Goal: Task Accomplishment & Management: Use online tool/utility

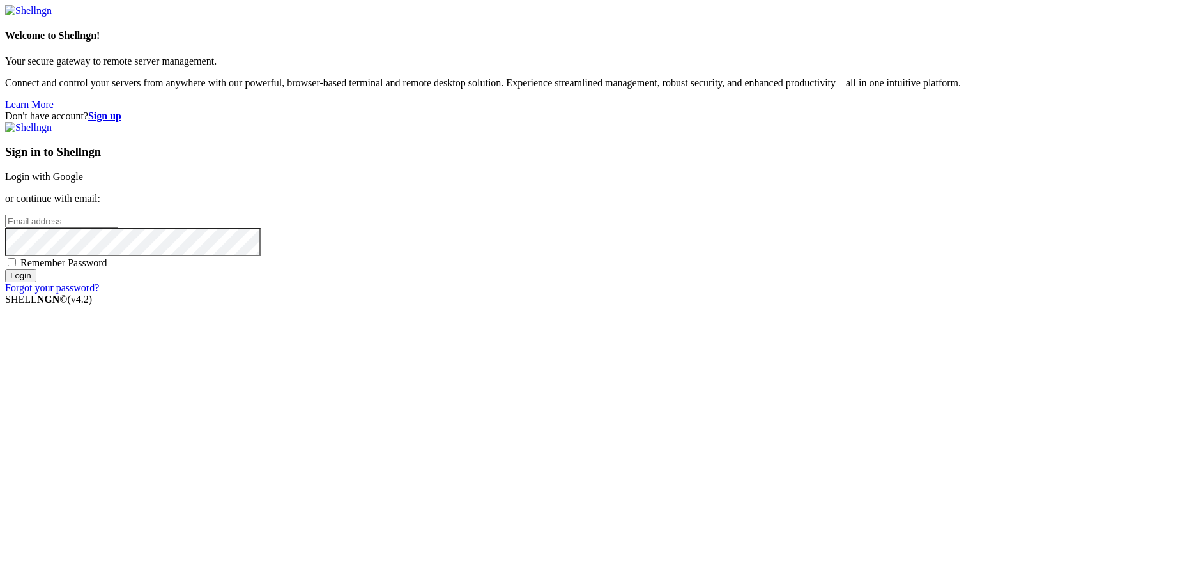
click at [83, 182] on link "Login with Google" at bounding box center [44, 176] width 78 height 11
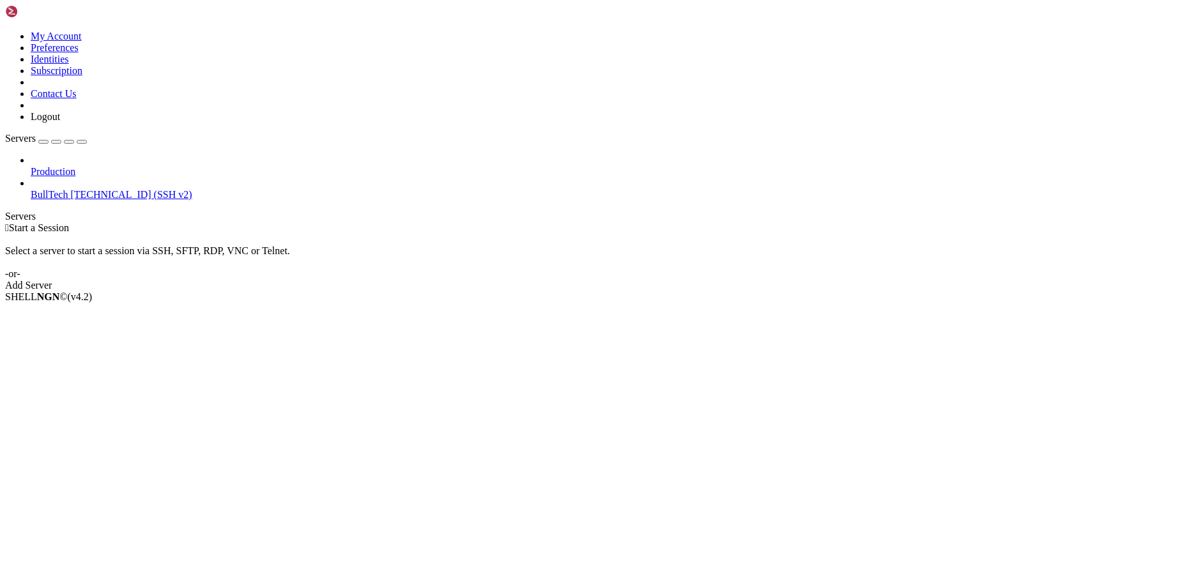
click at [102, 189] on span "[TECHNICAL_ID] (SSH v2)" at bounding box center [130, 194] width 121 height 11
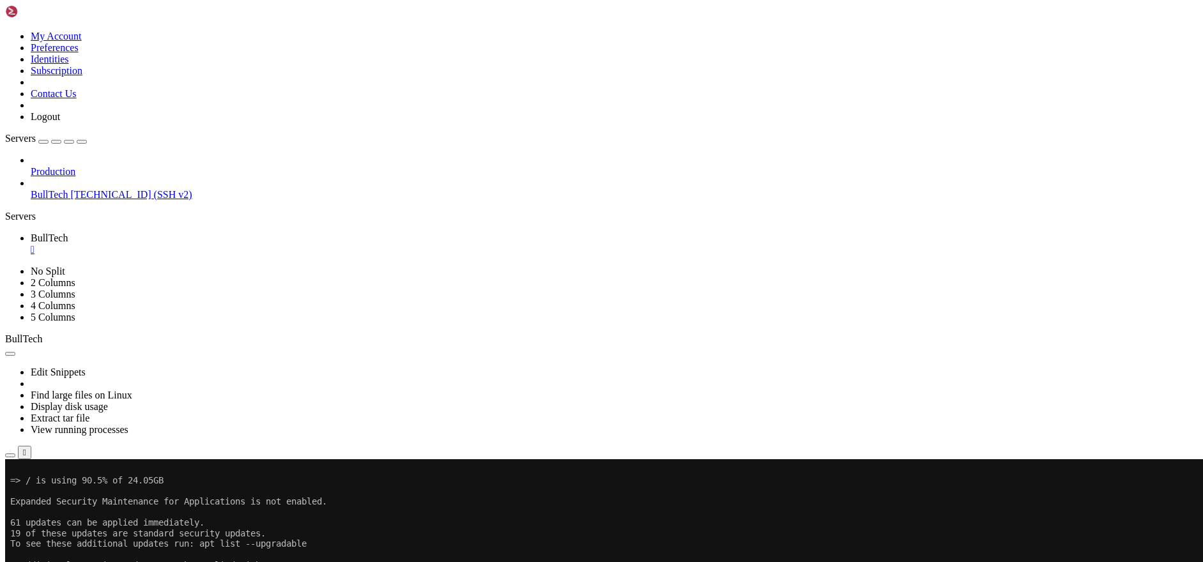
scroll to position [298, 0]
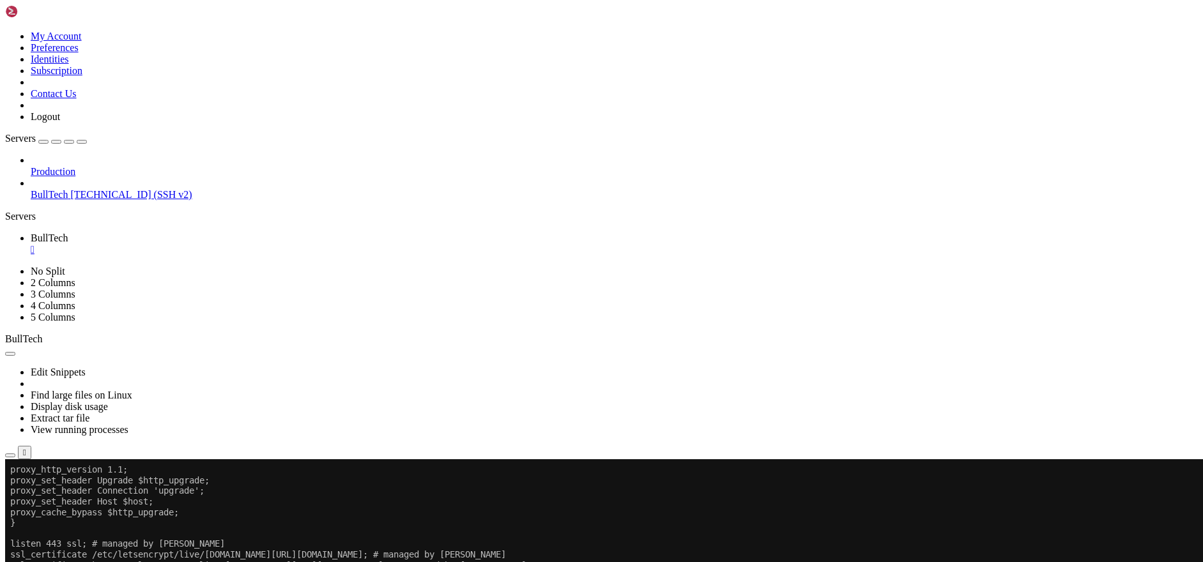
scroll to position [3303, 0]
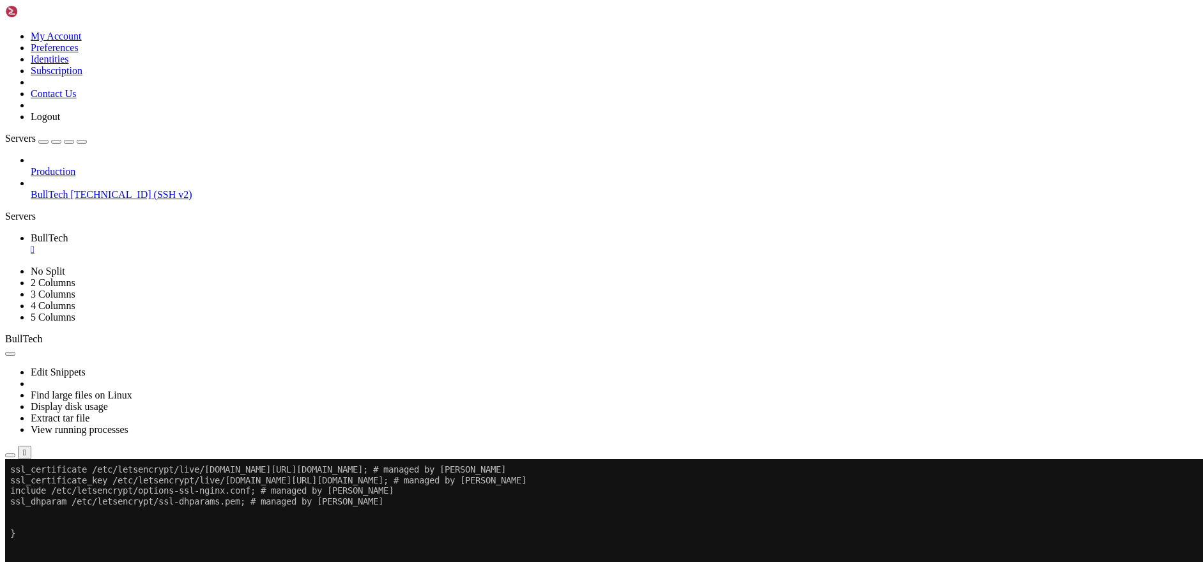
drag, startPoint x: 61, startPoint y: 780, endPoint x: 175, endPoint y: 795, distance: 115.3
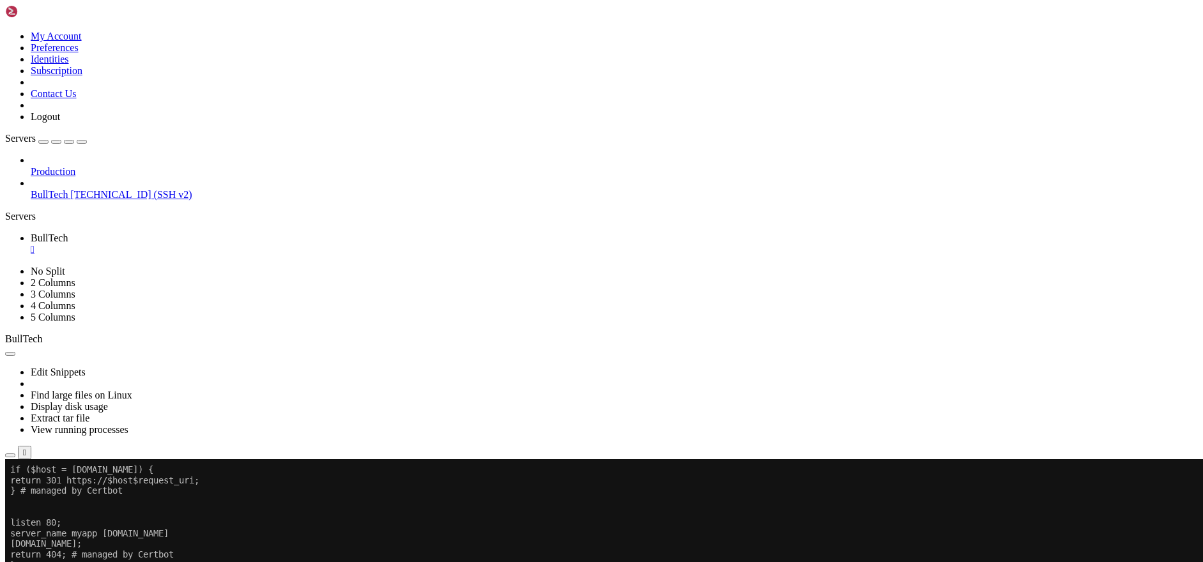
scroll to position [3602, 0]
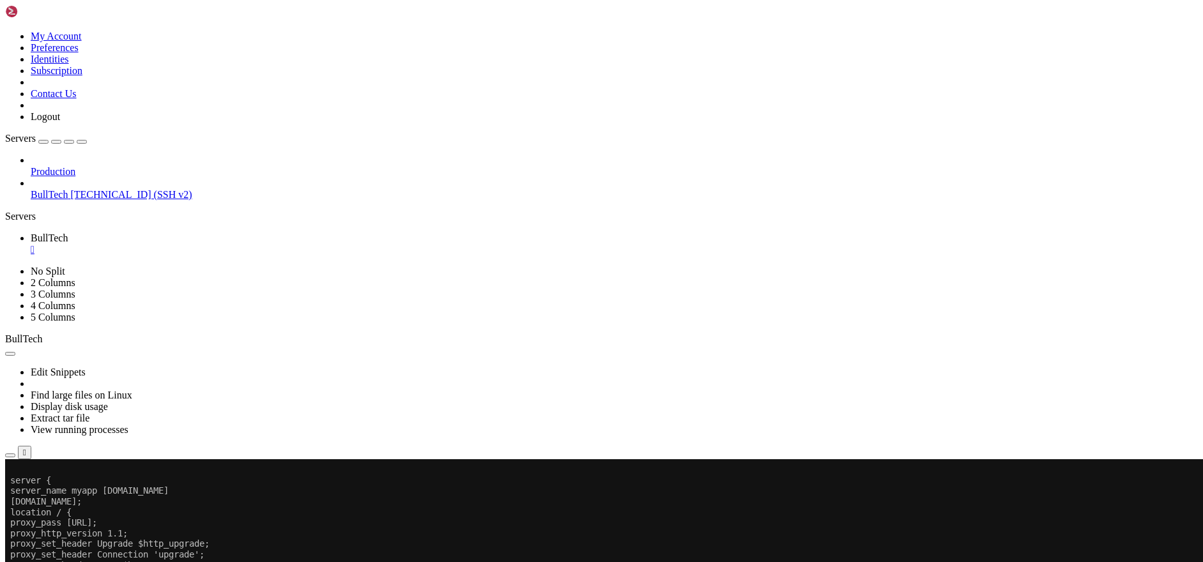
drag, startPoint x: 15, startPoint y: 926, endPoint x: 11, endPoint y: 702, distance: 224.3
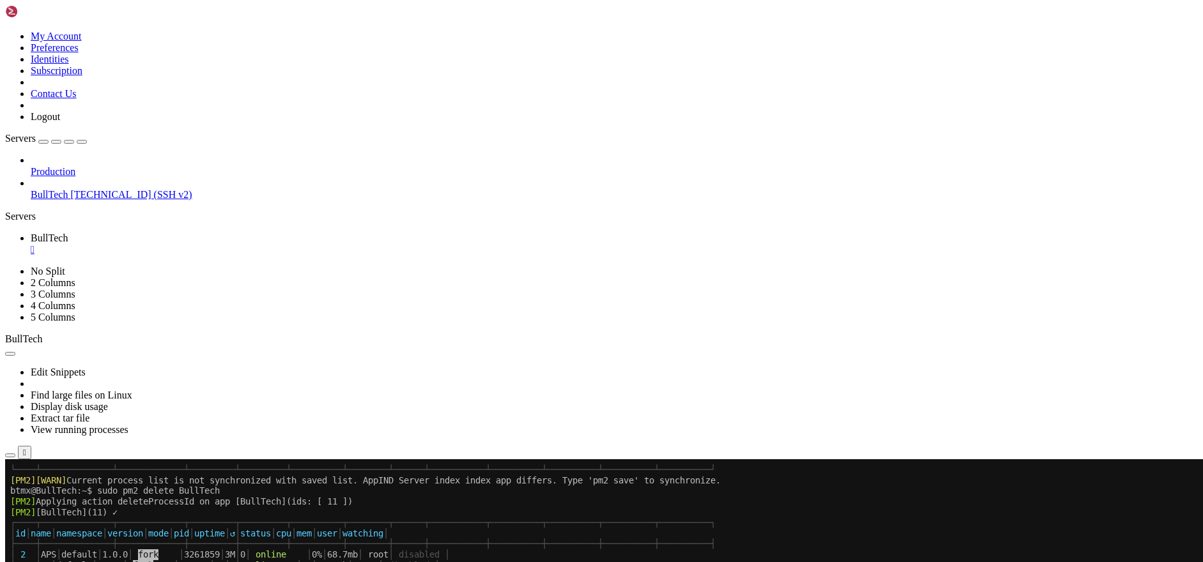
scroll to position [553, 0]
drag, startPoint x: 15, startPoint y: 928, endPoint x: 10, endPoint y: 685, distance: 242.8
copy div "# Configuración para [DOMAIN_NAME] server { server_name [DOMAIN_NAME] [DOMAIN_N…"
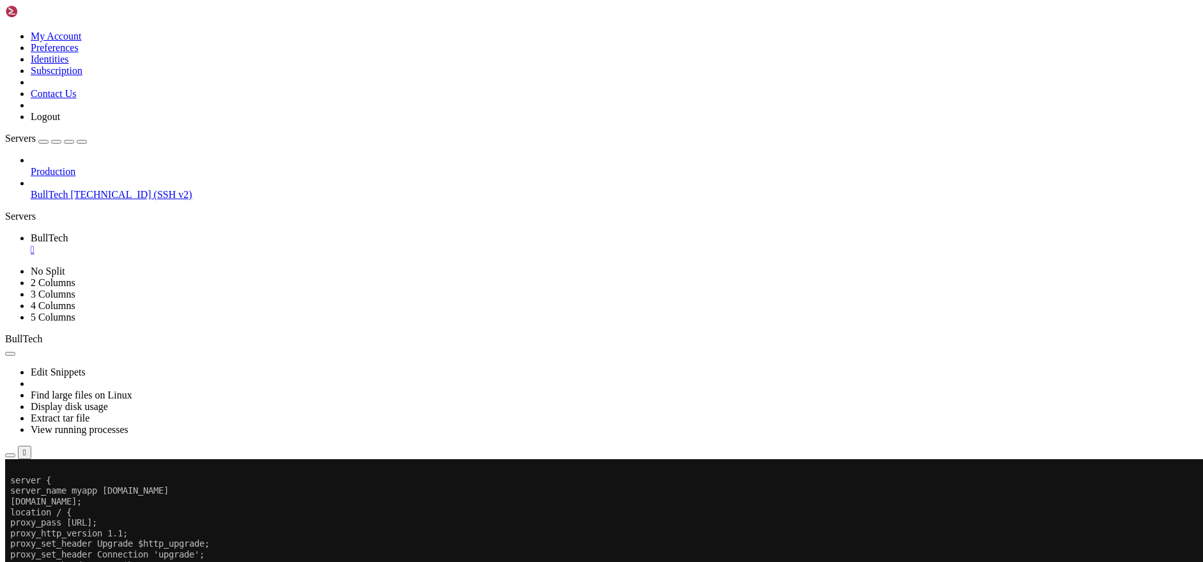
scroll to position [4069, 0]
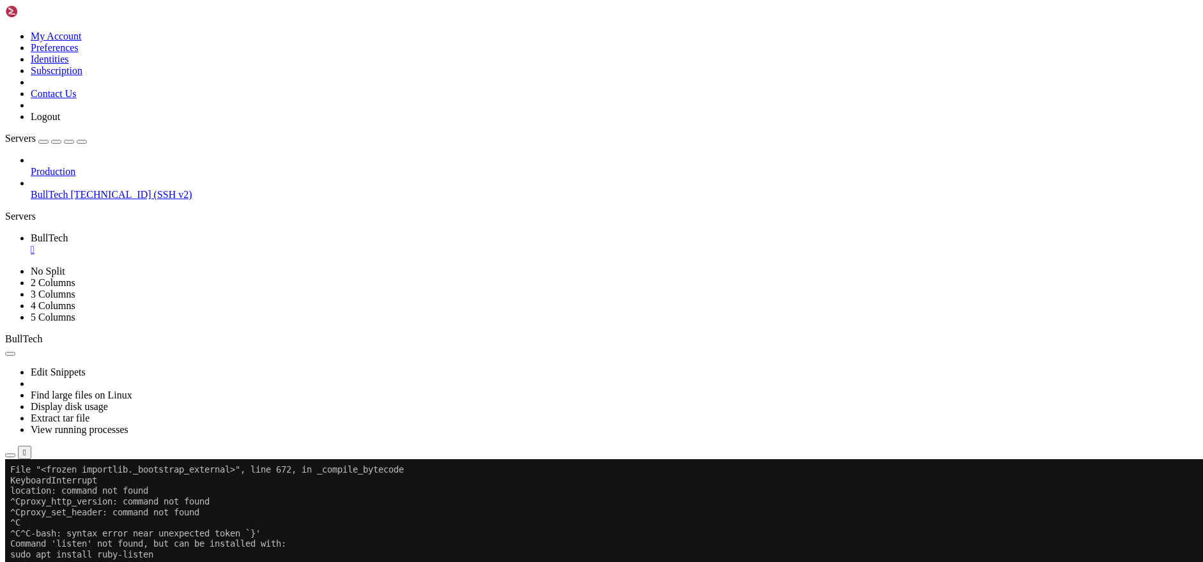
scroll to position [6460, 0]
click at [224, 244] on div "" at bounding box center [614, 249] width 1167 height 11
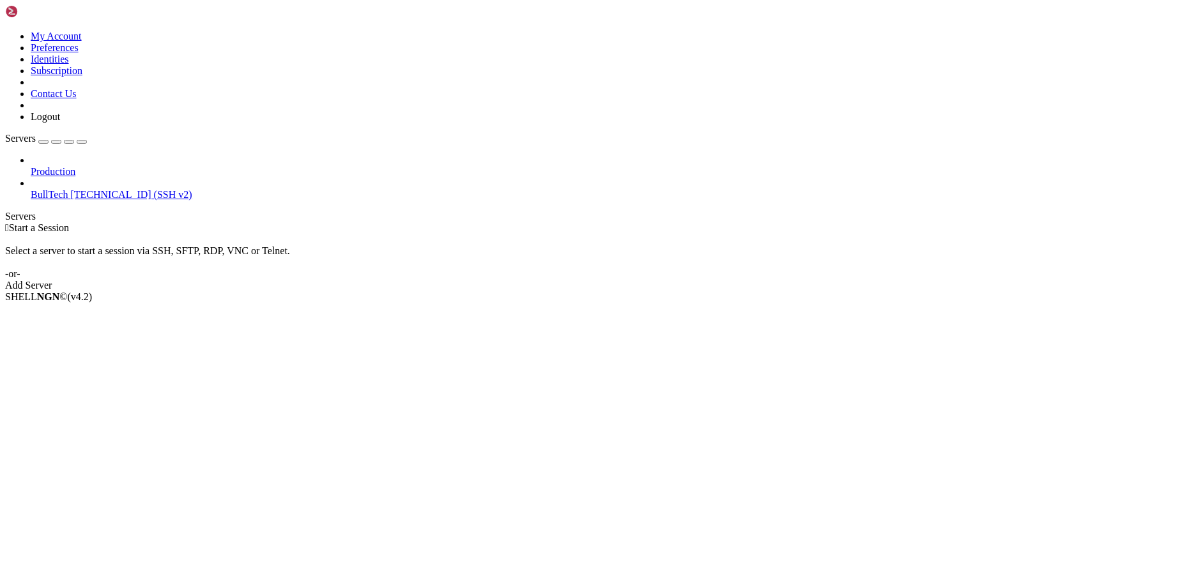
click at [68, 189] on span "BullTech" at bounding box center [49, 194] width 37 height 11
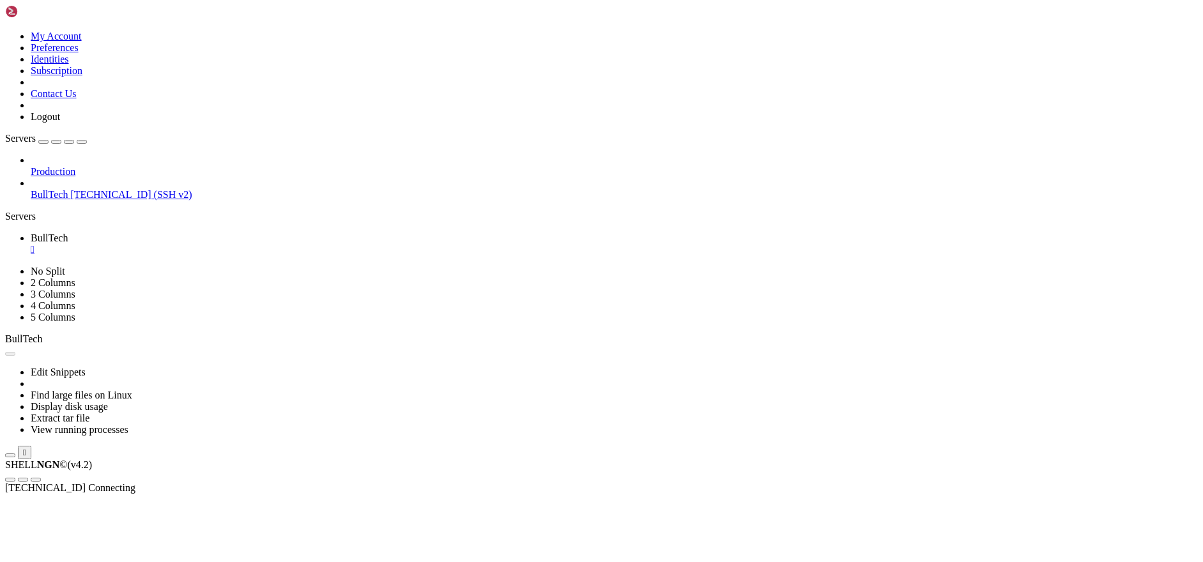
click at [68, 189] on span "BullTech" at bounding box center [49, 194] width 37 height 11
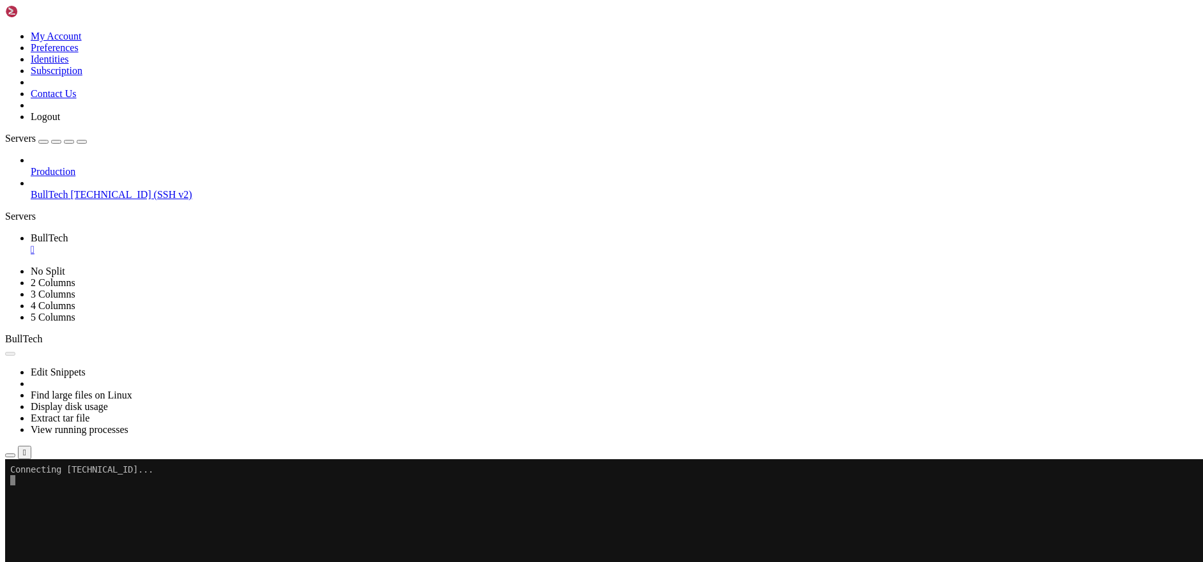
scroll to position [0, 0]
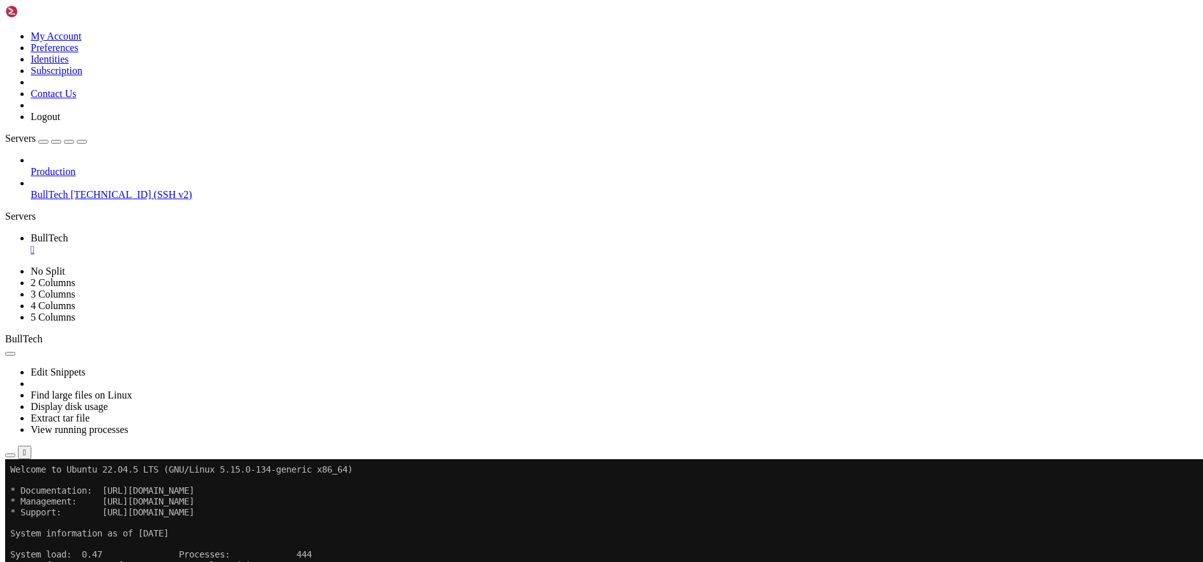
drag, startPoint x: 141, startPoint y: 795, endPoint x: 141, endPoint y: 804, distance: 9.0
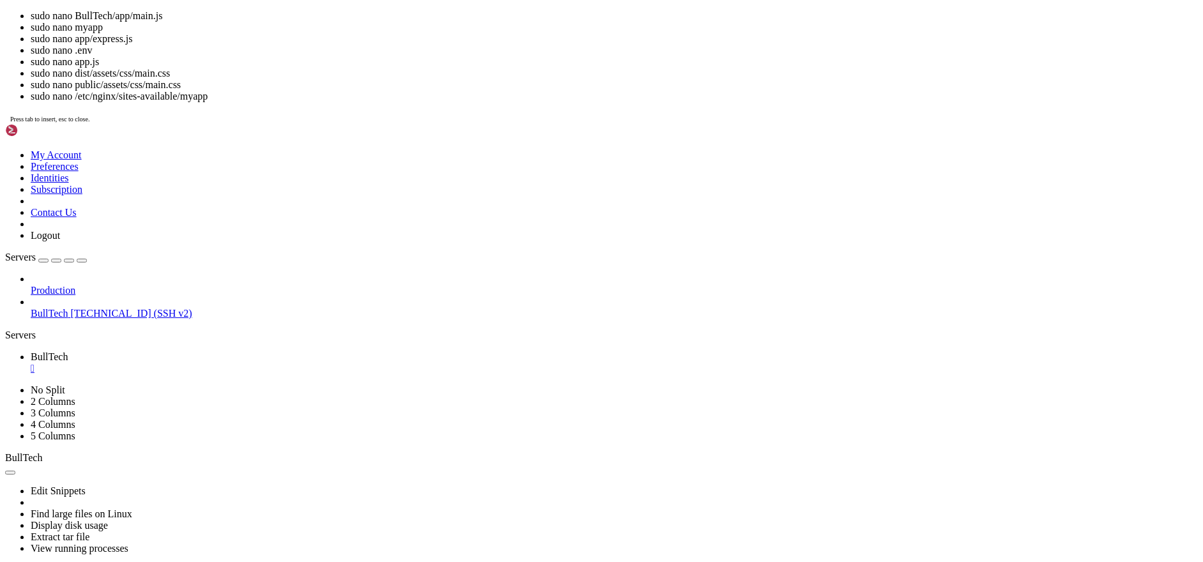
scroll to position [12, 3]
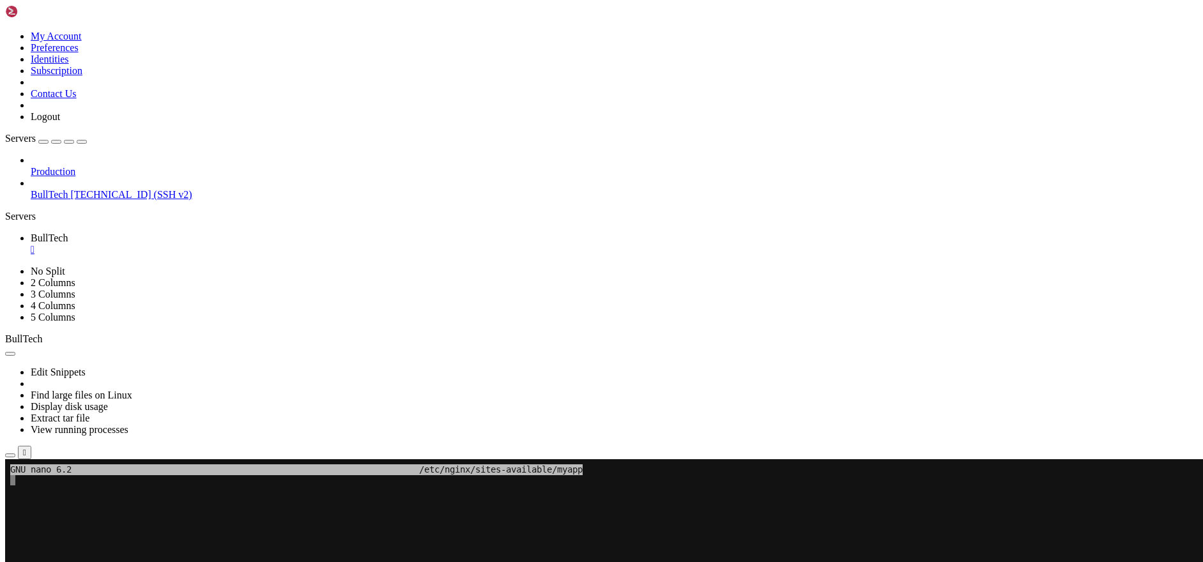
click at [166, 549] on x-row at bounding box center [525, 554] width 1031 height 11
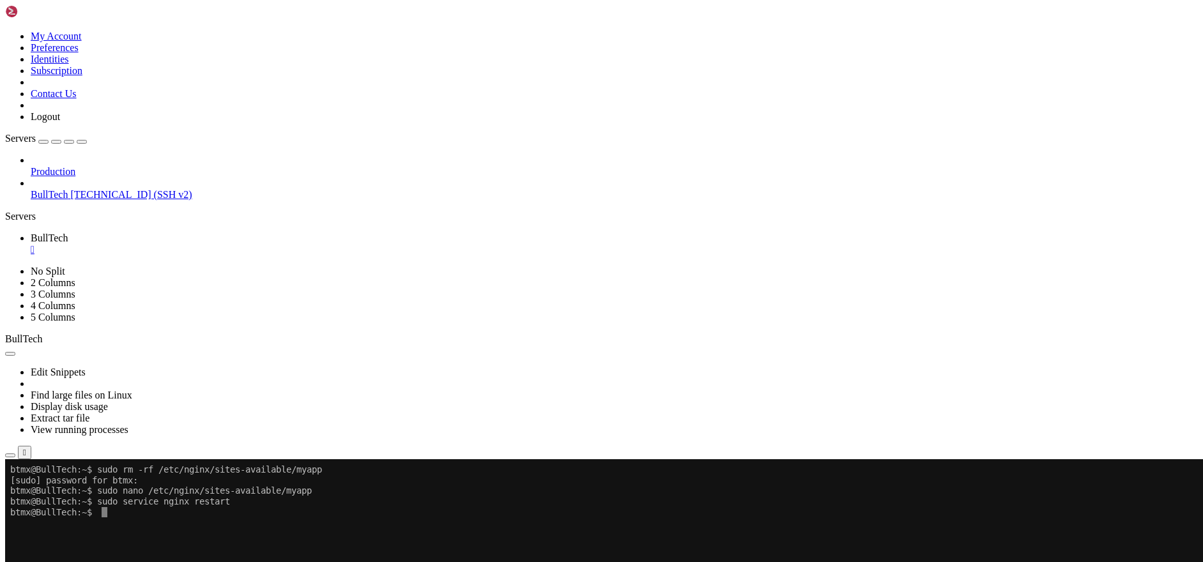
drag, startPoint x: 64, startPoint y: 495, endPoint x: 11, endPoint y: 466, distance: 60.3
click at [10, 459] on div at bounding box center [7, 459] width 5 height 0
click at [10, 455] on icon "button" at bounding box center [10, 455] width 0 height 0
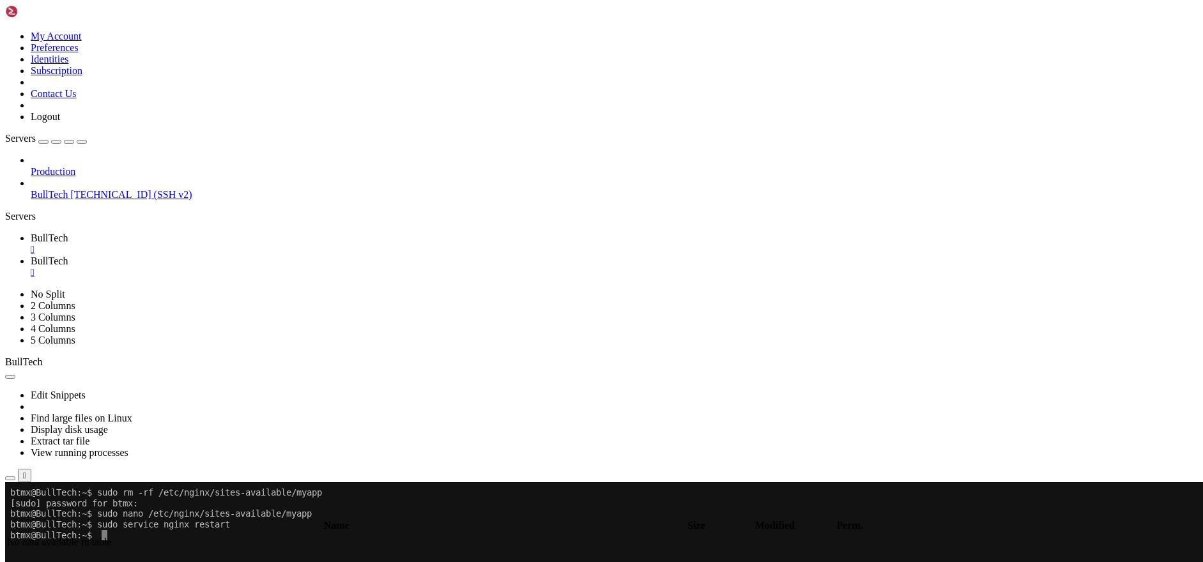
type input "/home/btmx"
click at [301, 267] on div "" at bounding box center [614, 272] width 1167 height 11
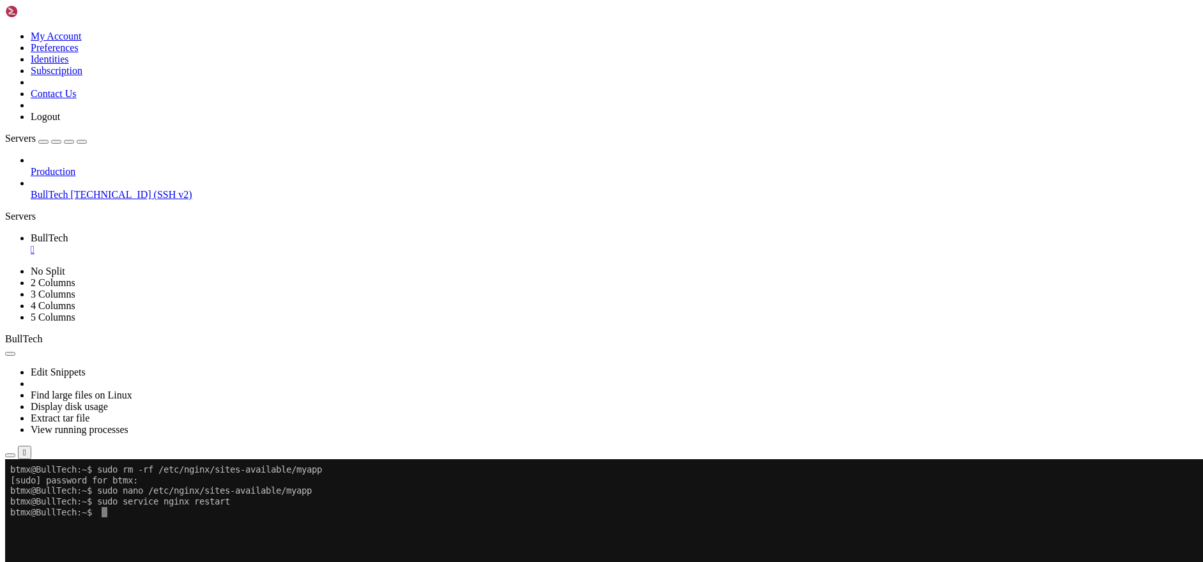
click at [146, 517] on x-row at bounding box center [525, 522] width 1031 height 11
click at [10, 455] on icon "button" at bounding box center [10, 455] width 0 height 0
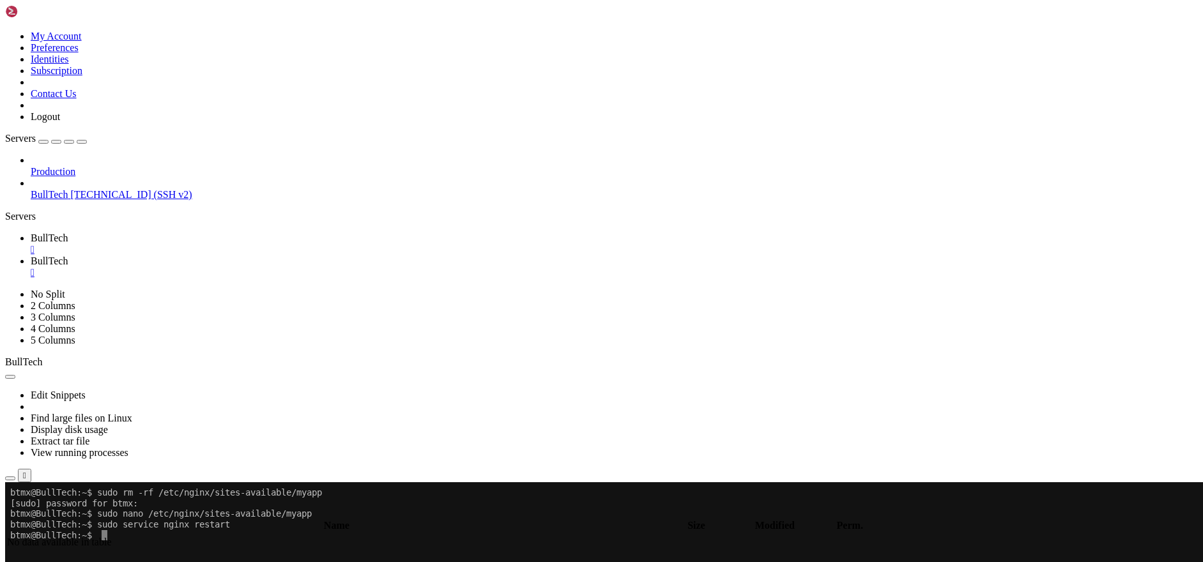
type input "/home/btmx"
drag, startPoint x: 1098, startPoint y: 72, endPoint x: 1147, endPoint y: 83, distance: 50.5
click at [128, 58] on div "BullTech.zip 54 MB / 220 MB BullTech.zip 25% 25 %" at bounding box center [65, 29] width 128 height 57
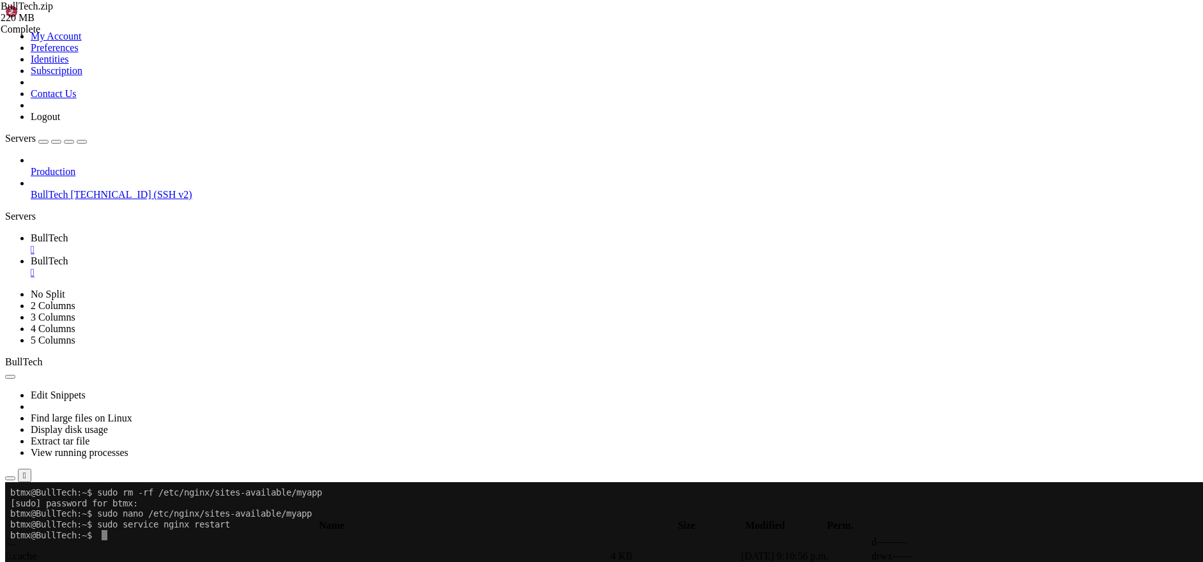
click at [302, 267] on div "" at bounding box center [614, 272] width 1167 height 11
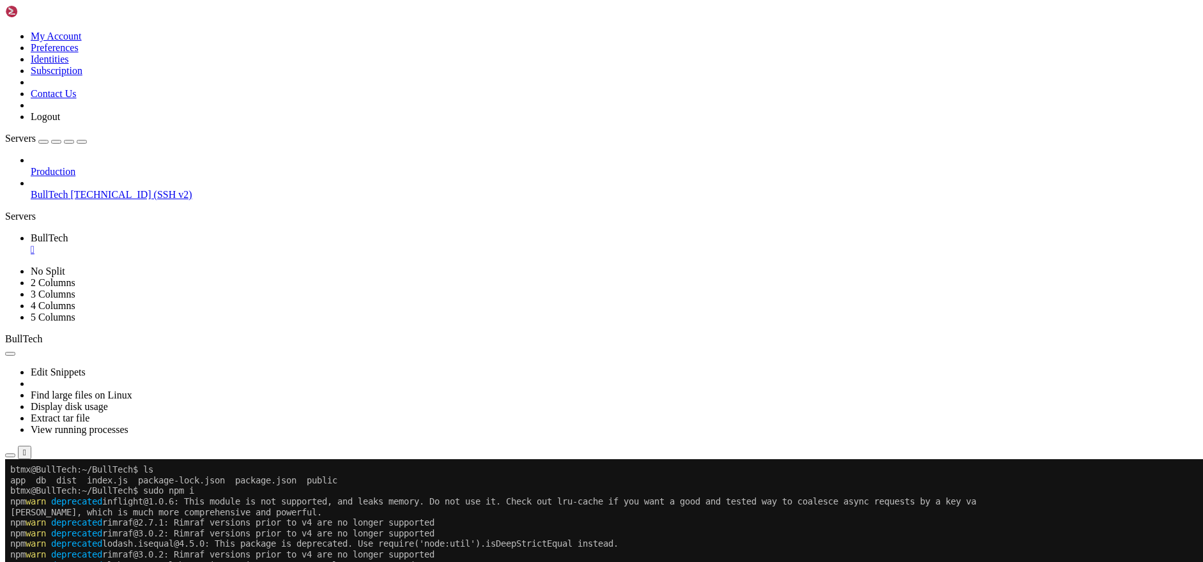
scroll to position [31270, 0]
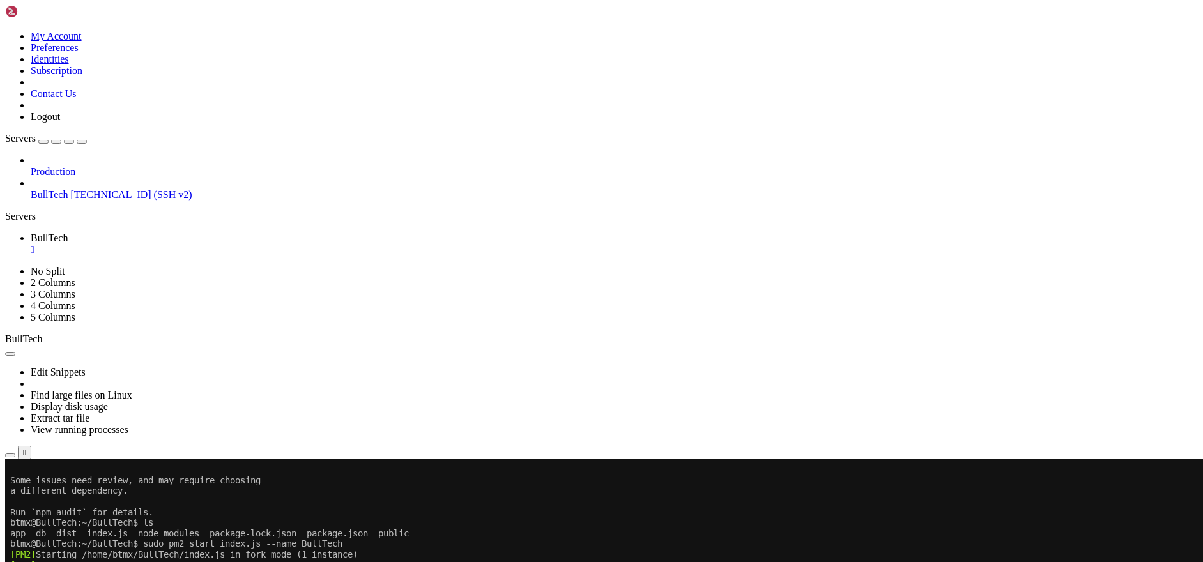
scroll to position [31482, 0]
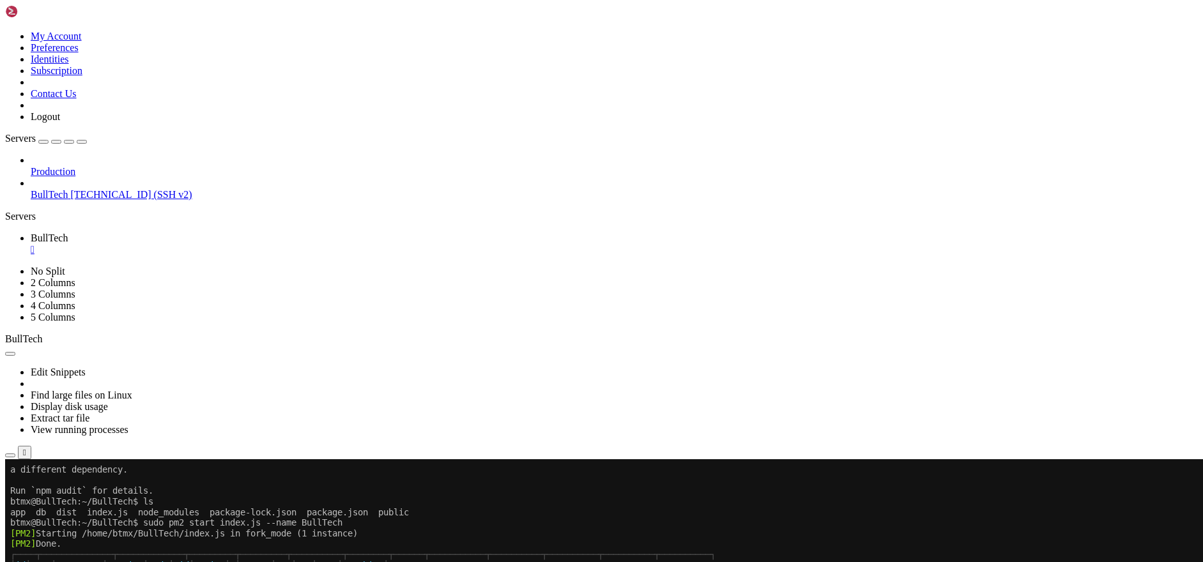
drag, startPoint x: 157, startPoint y: 930, endPoint x: 11, endPoint y: 712, distance: 261.9
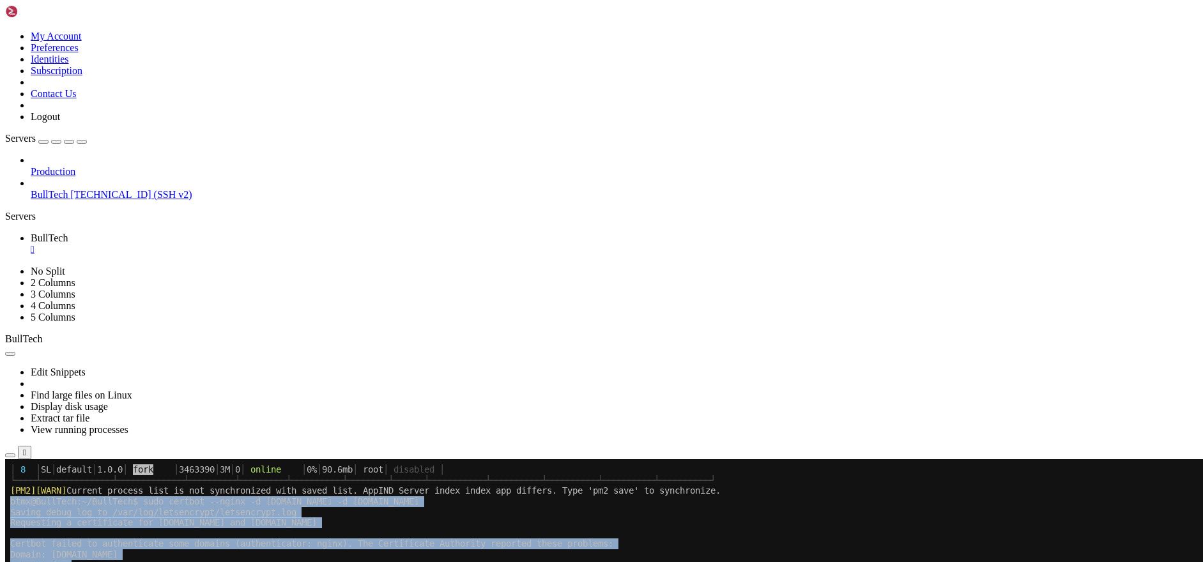
scroll to position [31695, 0]
copy div "btmx@BullTech:~/BullTech$ sudo certbot --nginx -d [DOMAIN_NAME] -d [DOMAIN_NAME…"
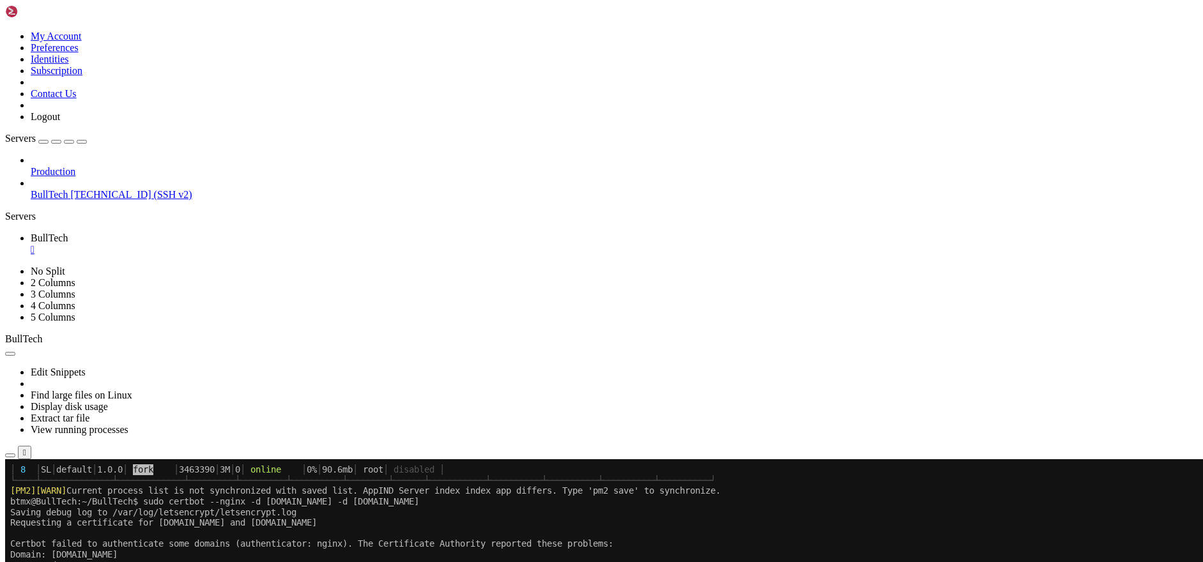
drag, startPoint x: 317, startPoint y: 987, endPoint x: 35, endPoint y: 755, distance: 364.9
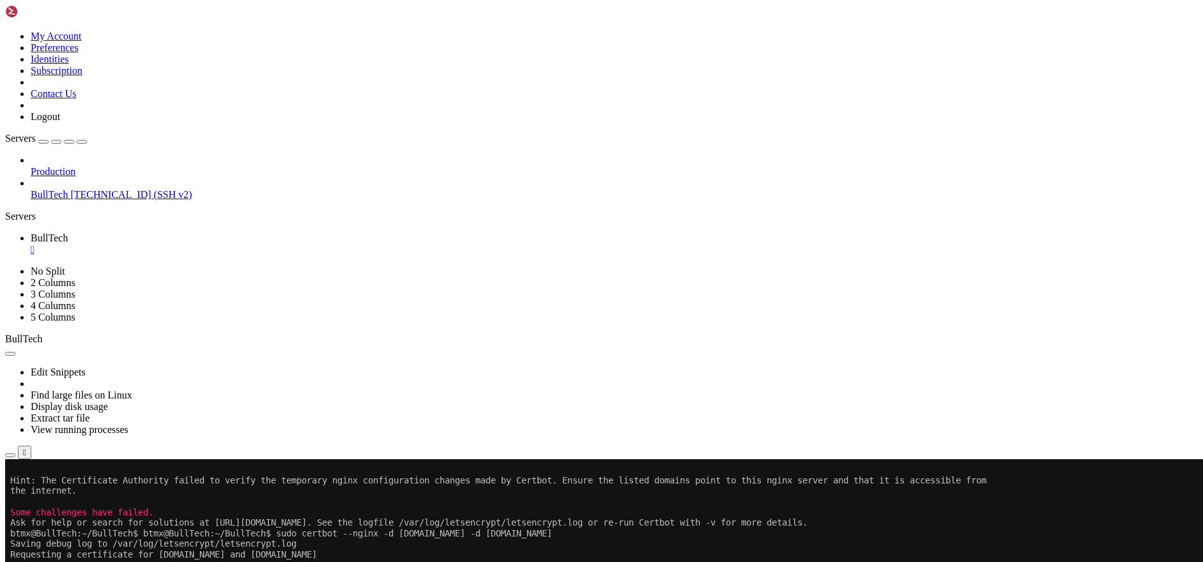
scroll to position [31876, 0]
click at [226, 244] on div "" at bounding box center [614, 249] width 1167 height 11
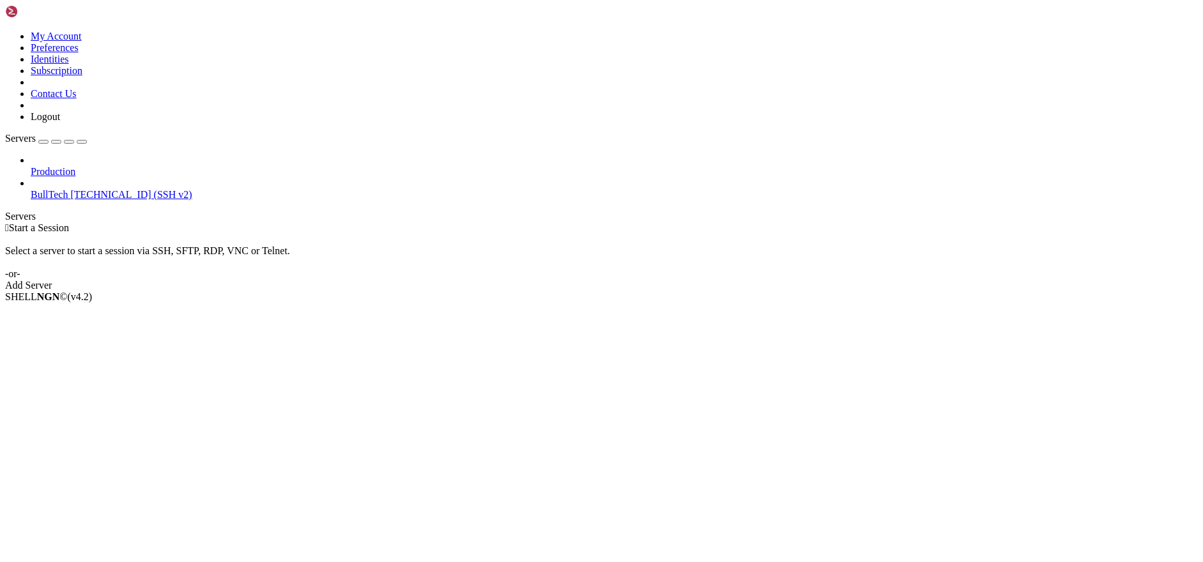
click at [80, 189] on link "BullTech [TECHNICAL_ID] (SSH v2)" at bounding box center [614, 194] width 1167 height 11
click at [89, 189] on span "[TECHNICAL_ID] (SSH v2)" at bounding box center [130, 194] width 121 height 11
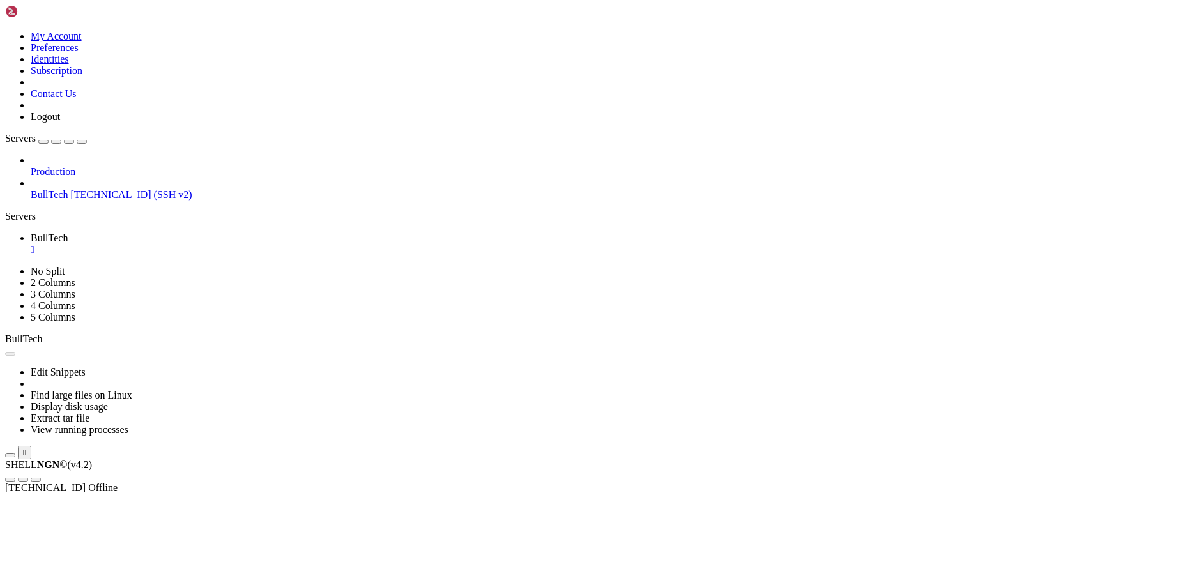
scroll to position [0, 0]
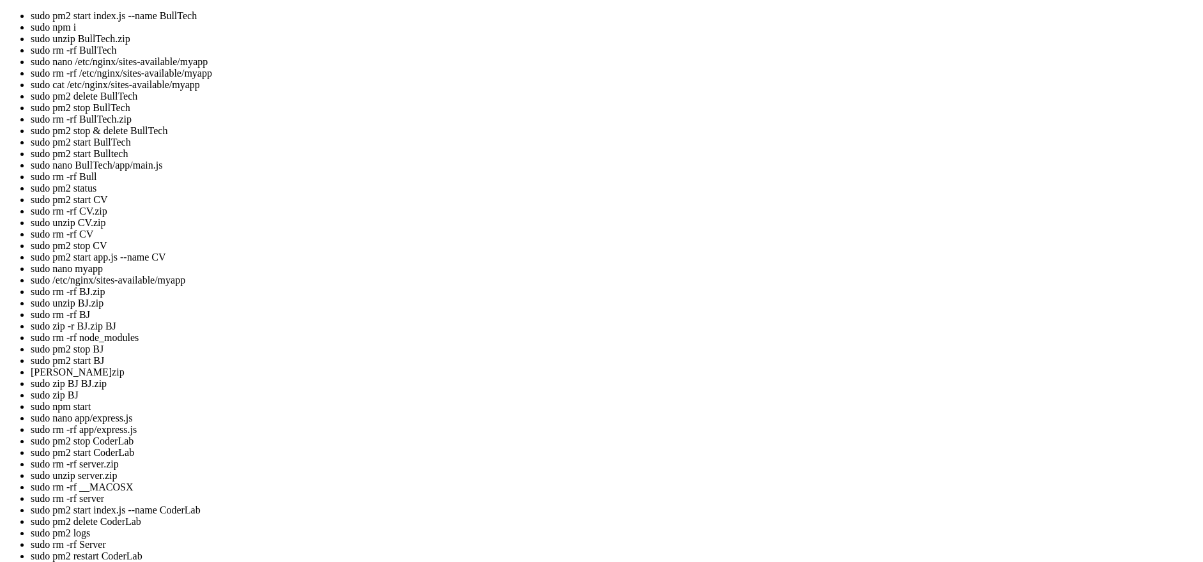
scroll to position [12, 3]
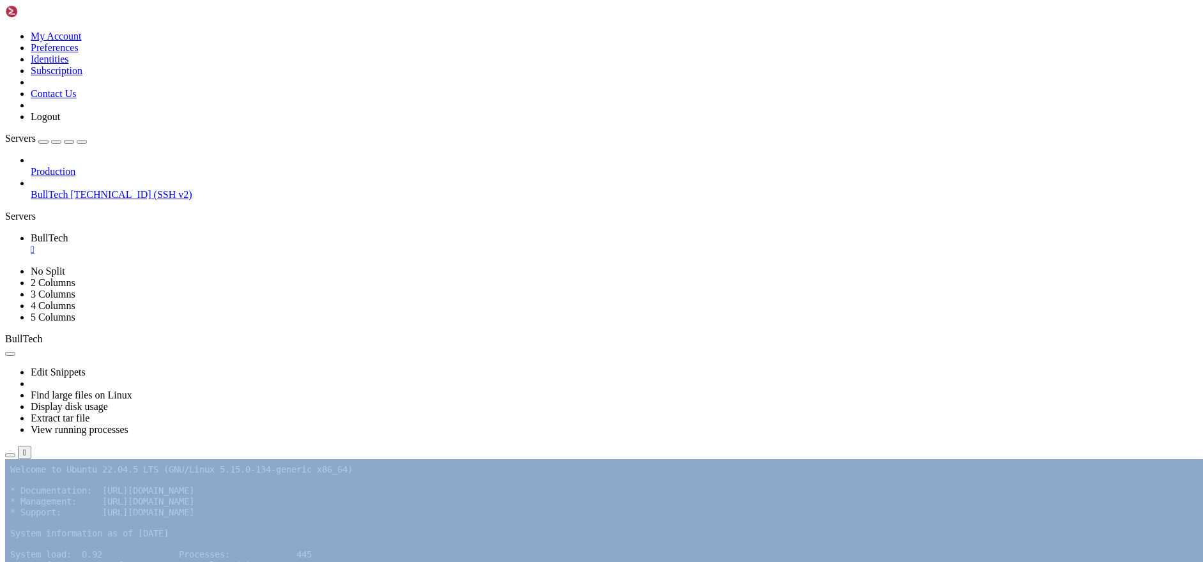
drag, startPoint x: 266, startPoint y: 901, endPoint x: 43, endPoint y: 770, distance: 258.0
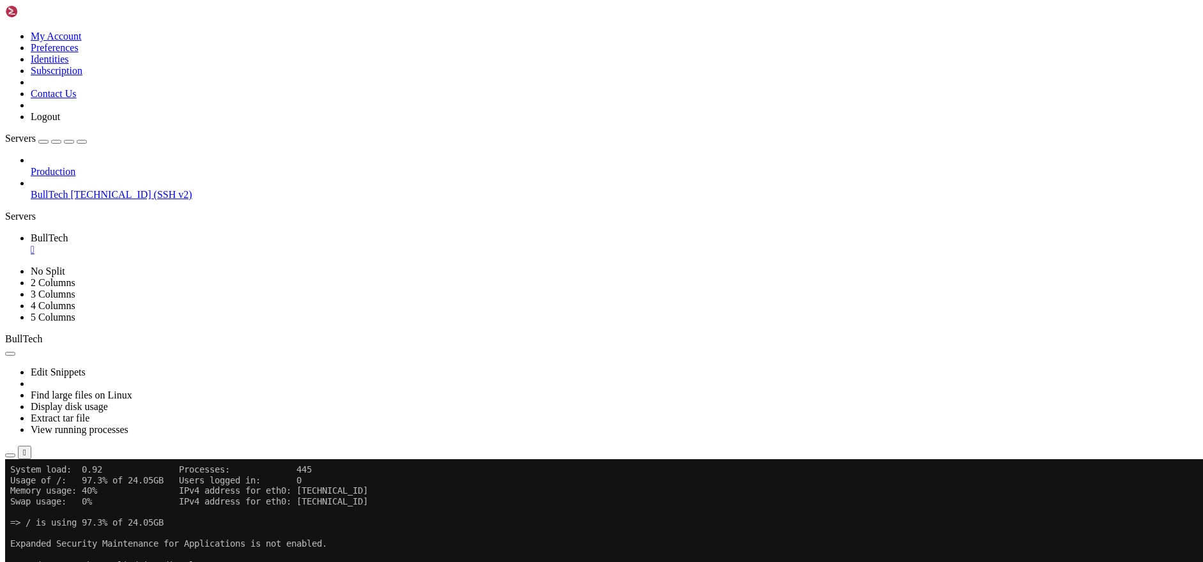
scroll to position [106, 0]
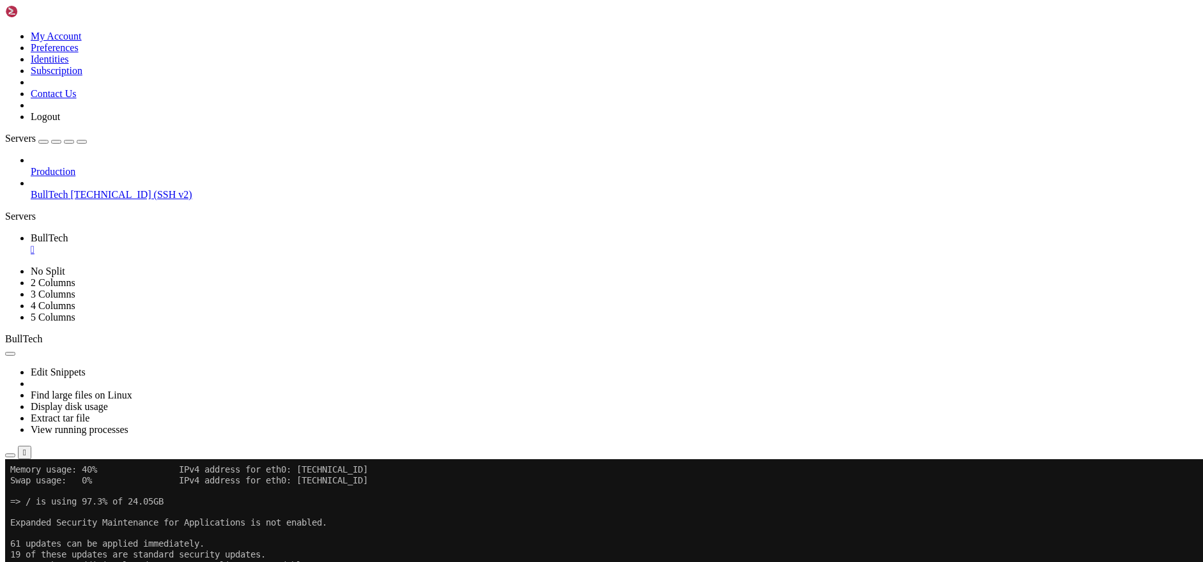
drag, startPoint x: 344, startPoint y: 771, endPoint x: 650, endPoint y: 837, distance: 313.6
drag, startPoint x: 24, startPoint y: 786, endPoint x: 224, endPoint y: 841, distance: 207.5
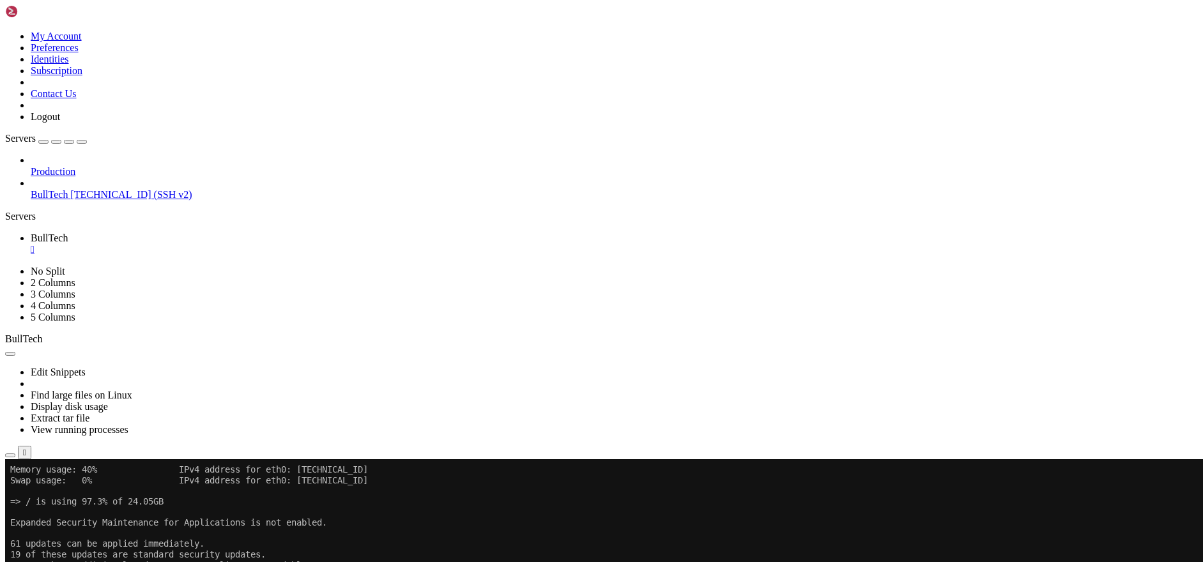
drag, startPoint x: 205, startPoint y: 816, endPoint x: 77, endPoint y: 809, distance: 128.6
drag, startPoint x: 269, startPoint y: 989, endPoint x: 29, endPoint y: 764, distance: 329.0
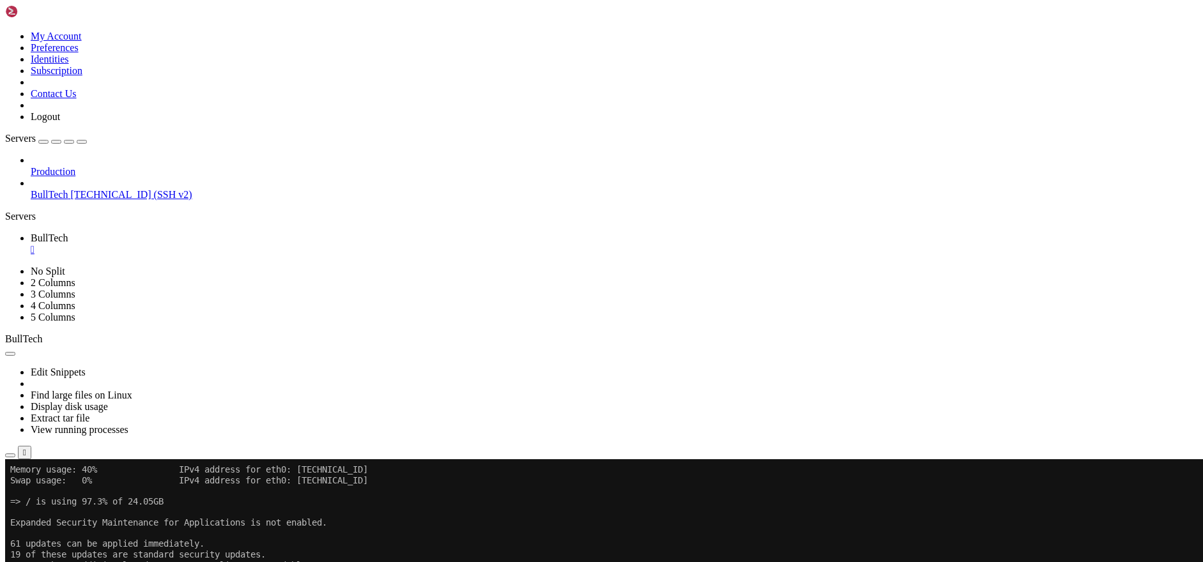
drag, startPoint x: 13, startPoint y: 707, endPoint x: 60, endPoint y: 819, distance: 122.0
drag, startPoint x: 13, startPoint y: 736, endPoint x: 193, endPoint y: 924, distance: 259.8
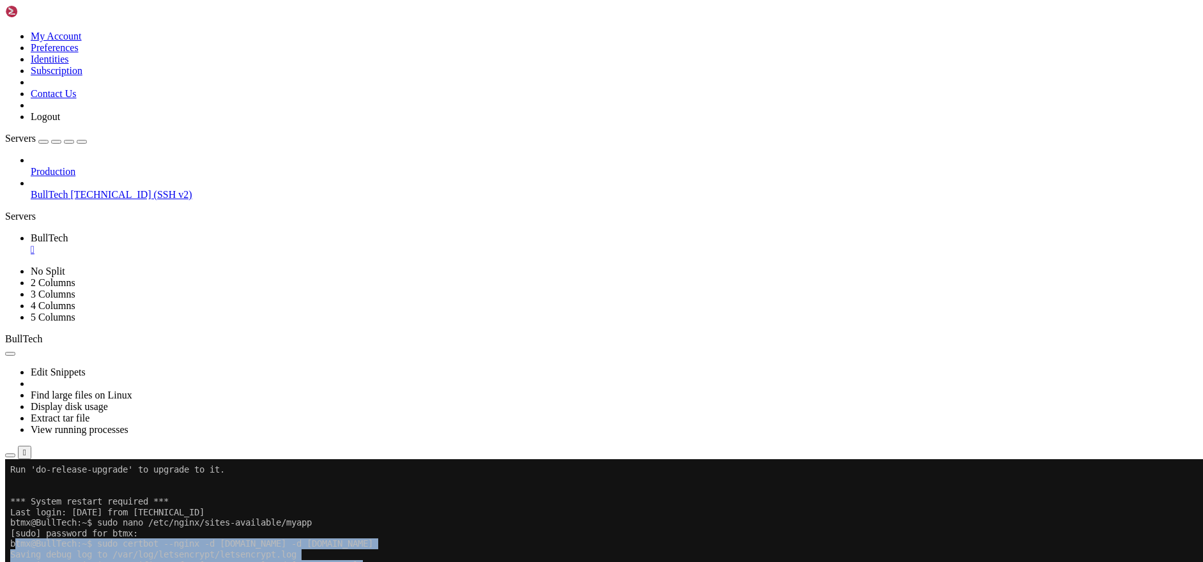
copy div "tmx@BullTech:~$ sudo certbot --nginx -d [DOMAIN_NAME] -d [DOMAIN_NAME] Saving d…"
